Goal: Entertainment & Leisure: Consume media (video, audio)

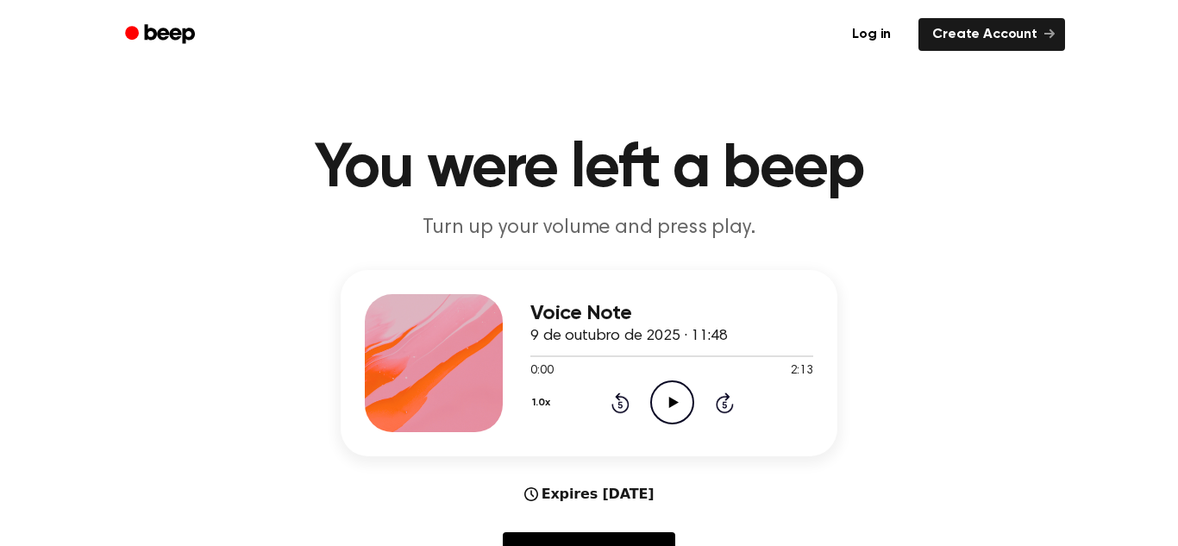
click at [673, 402] on icon at bounding box center [672, 402] width 9 height 11
click at [673, 400] on icon at bounding box center [672, 402] width 8 height 11
click at [673, 397] on icon "Play Audio" at bounding box center [672, 402] width 44 height 44
click at [672, 392] on icon "Pause Audio" at bounding box center [672, 402] width 44 height 44
click at [672, 392] on icon "Play Audio" at bounding box center [672, 402] width 44 height 44
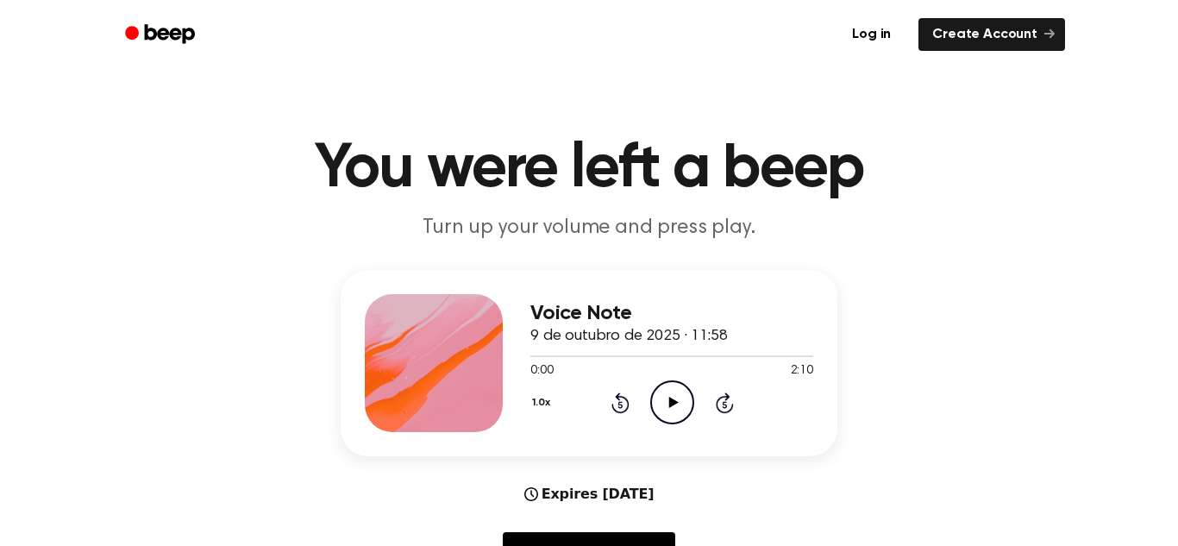
click at [682, 398] on icon "Play Audio" at bounding box center [672, 402] width 44 height 44
click at [684, 402] on icon "Play Audio" at bounding box center [672, 402] width 44 height 44
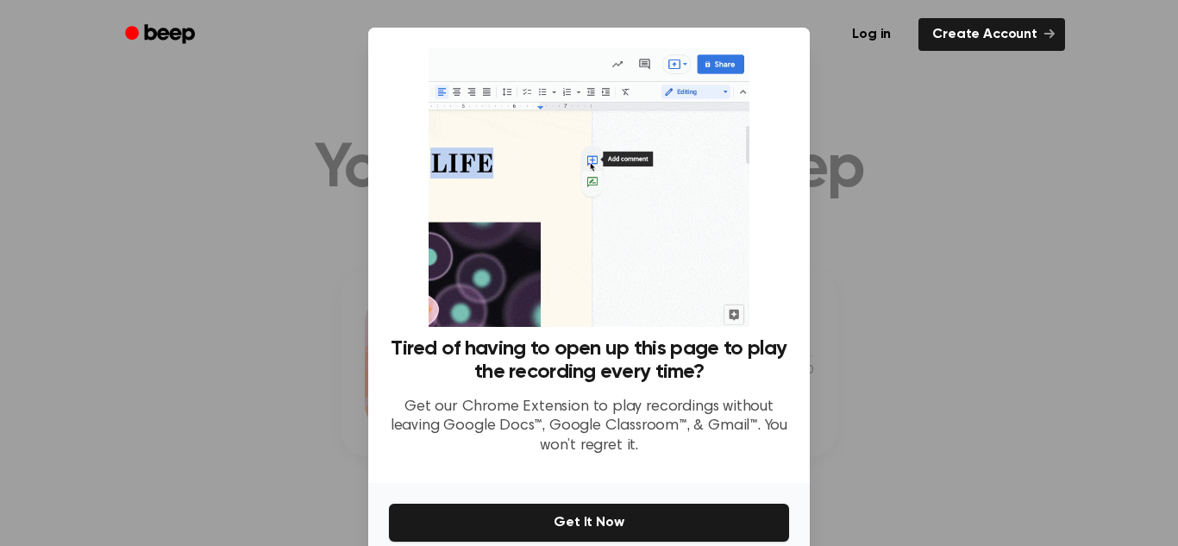
click at [867, 430] on div at bounding box center [589, 273] width 1178 height 546
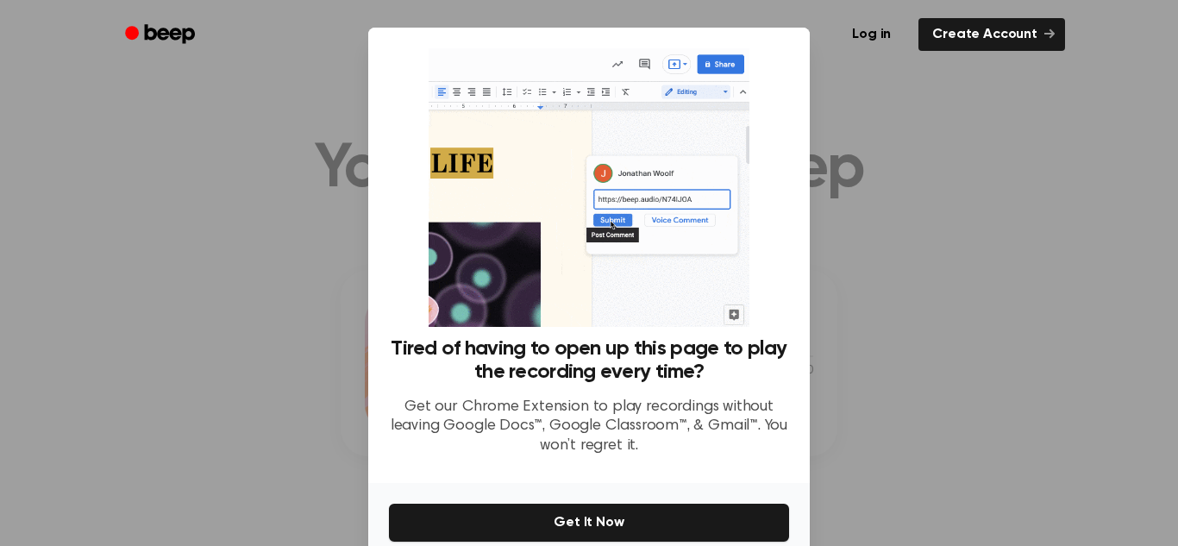
click at [847, 128] on div at bounding box center [589, 273] width 1178 height 546
